Goal: Task Accomplishment & Management: Use online tool/utility

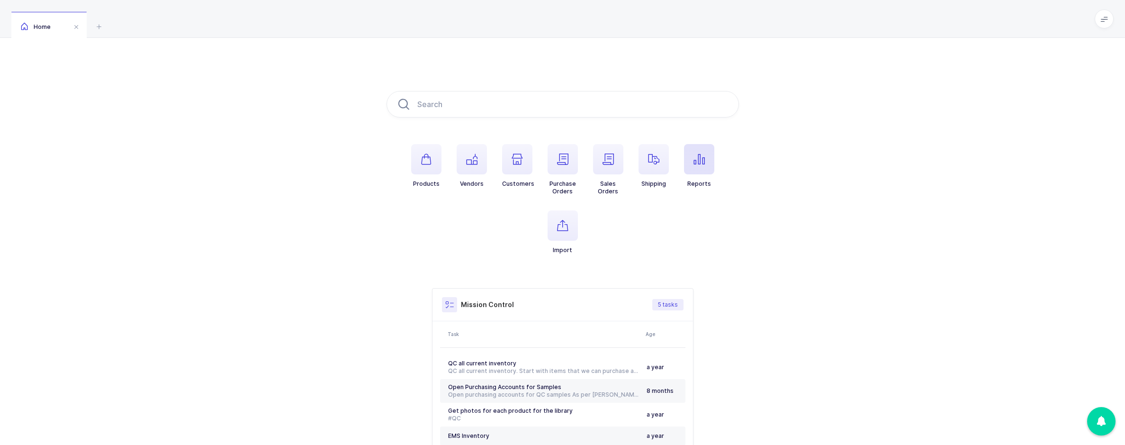
click at [687, 157] on span "button" at bounding box center [699, 159] width 30 height 30
click at [971, 311] on div "[PERSON_NAME]" at bounding box center [1007, 313] width 191 height 15
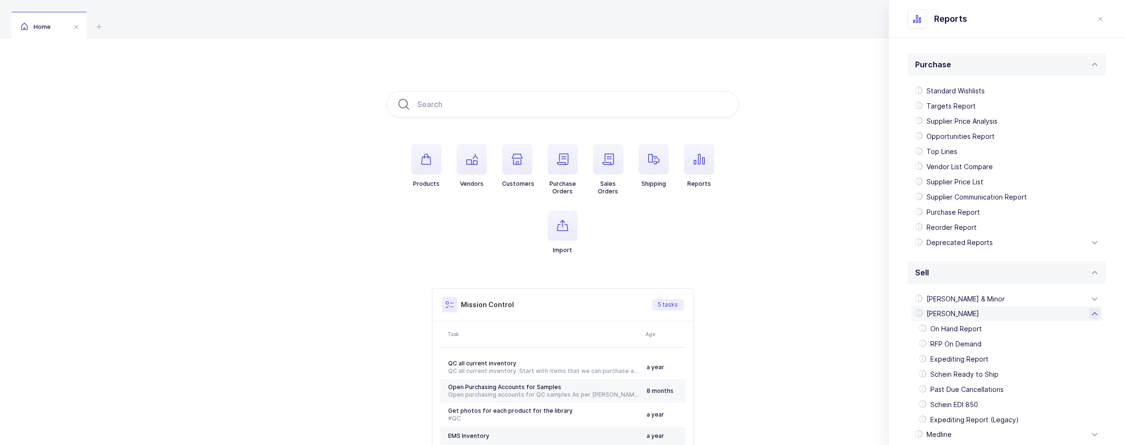
scroll to position [270, 0]
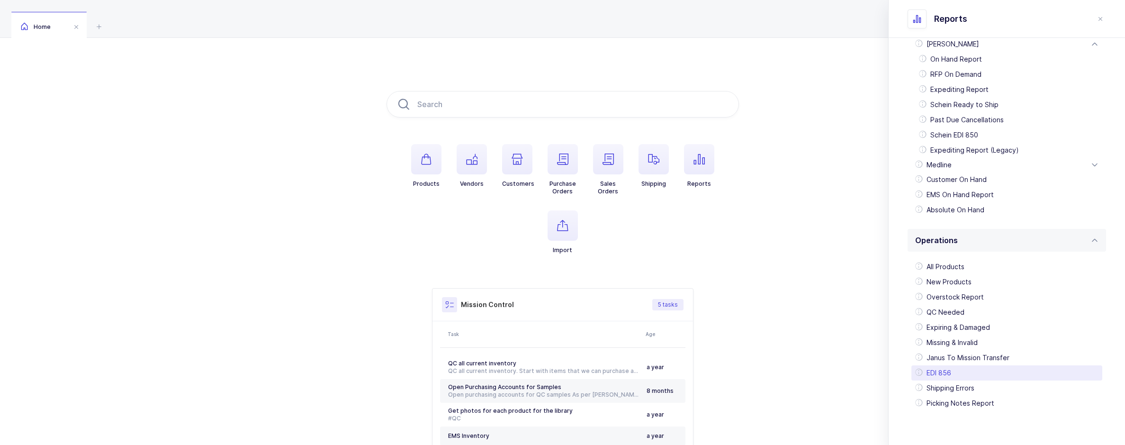
click at [952, 366] on div "EDI 856" at bounding box center [1007, 372] width 191 height 15
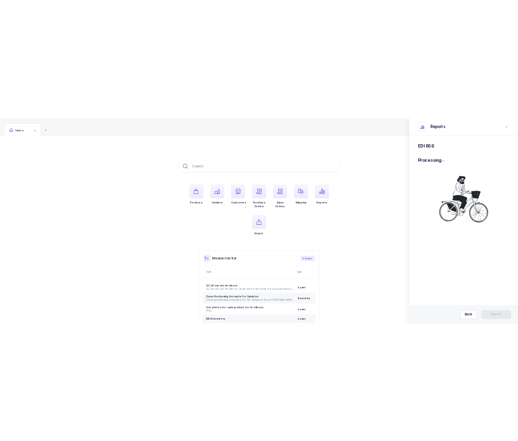
scroll to position [0, 0]
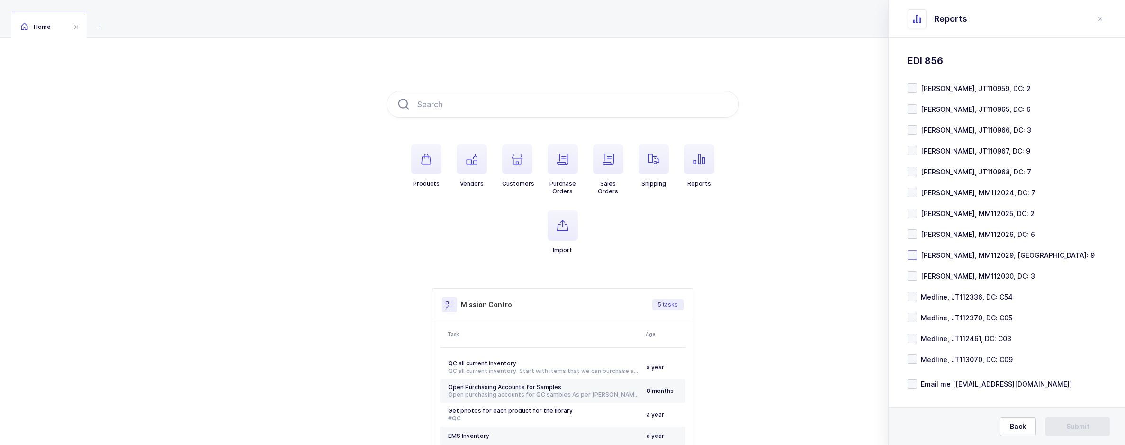
click at [916, 254] on span at bounding box center [912, 254] width 9 height 9
click at [917, 250] on input "[PERSON_NAME], MM112029, [GEOGRAPHIC_DATA]: 9" at bounding box center [917, 250] width 0 height 0
click at [918, 153] on span "[PERSON_NAME], JT110967, DC: 9" at bounding box center [973, 150] width 113 height 9
click at [917, 146] on input "[PERSON_NAME], JT110967, DC: 9" at bounding box center [917, 146] width 0 height 0
click at [345, 262] on div "Products Vendors Customers Purchase Orders Sales Orders Shipping Reports Import…" at bounding box center [562, 284] width 1125 height 492
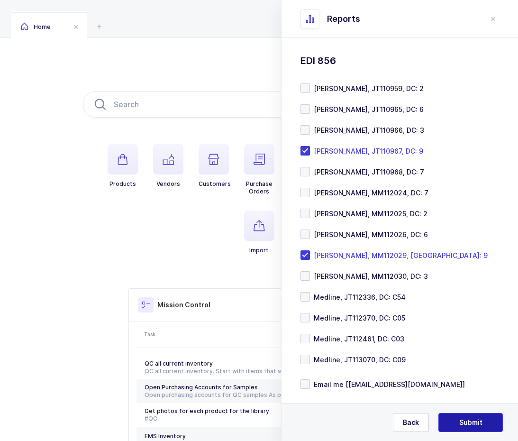
click at [462, 418] on span "Submit" at bounding box center [470, 421] width 23 height 9
